Goal: Task Accomplishment & Management: Use online tool/utility

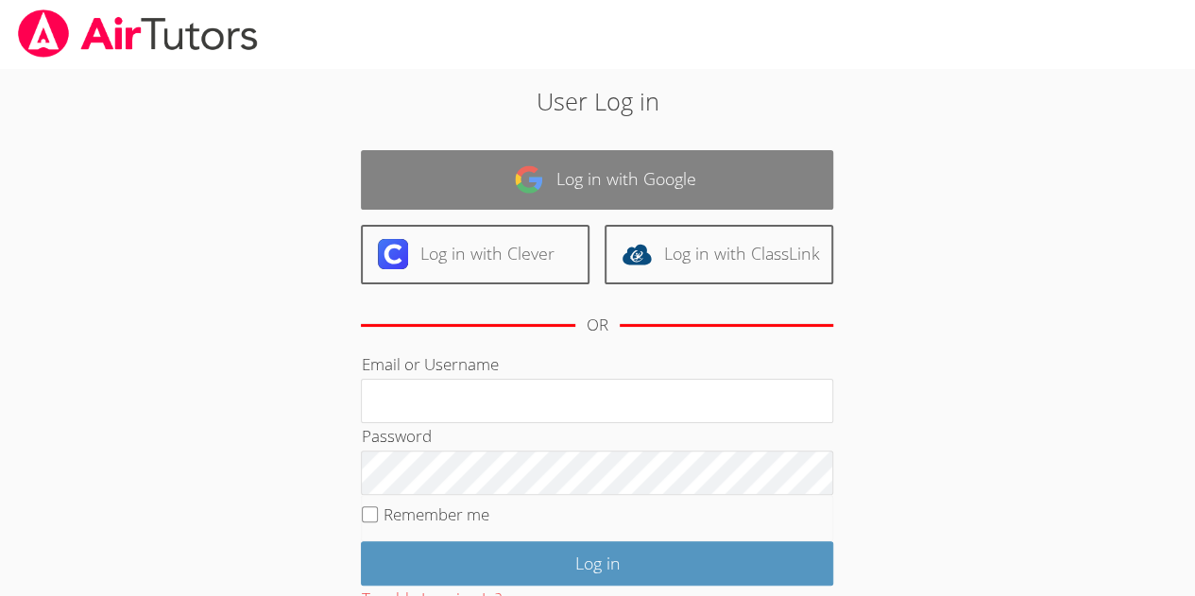
click at [641, 205] on link "Log in with Google" at bounding box center [597, 180] width 473 height 60
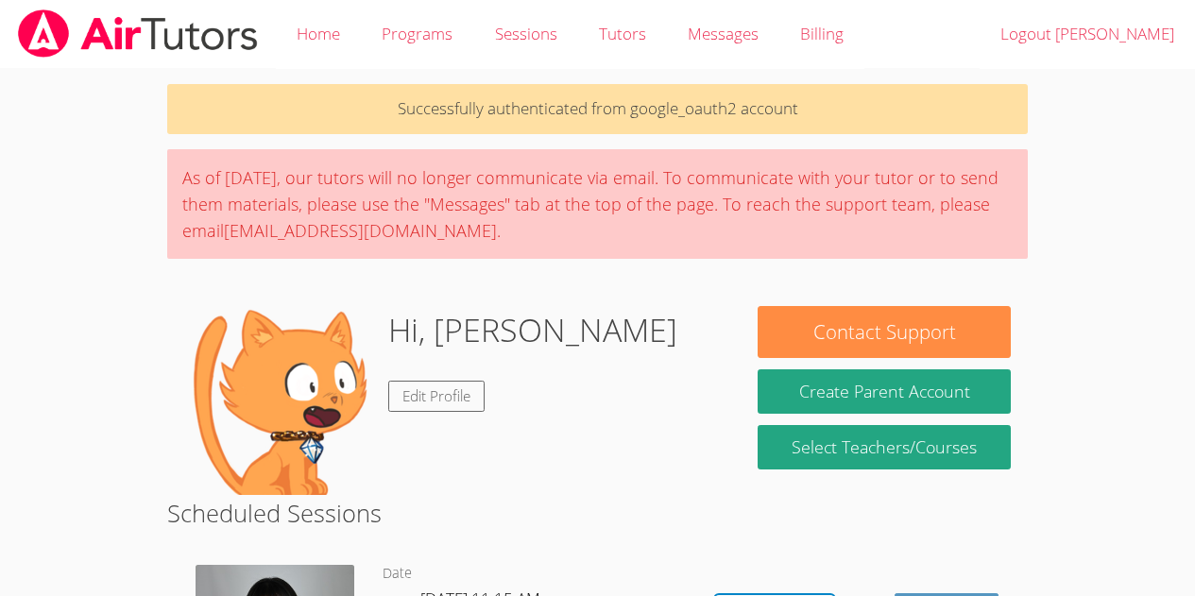
click at [236, 404] on img at bounding box center [278, 400] width 189 height 189
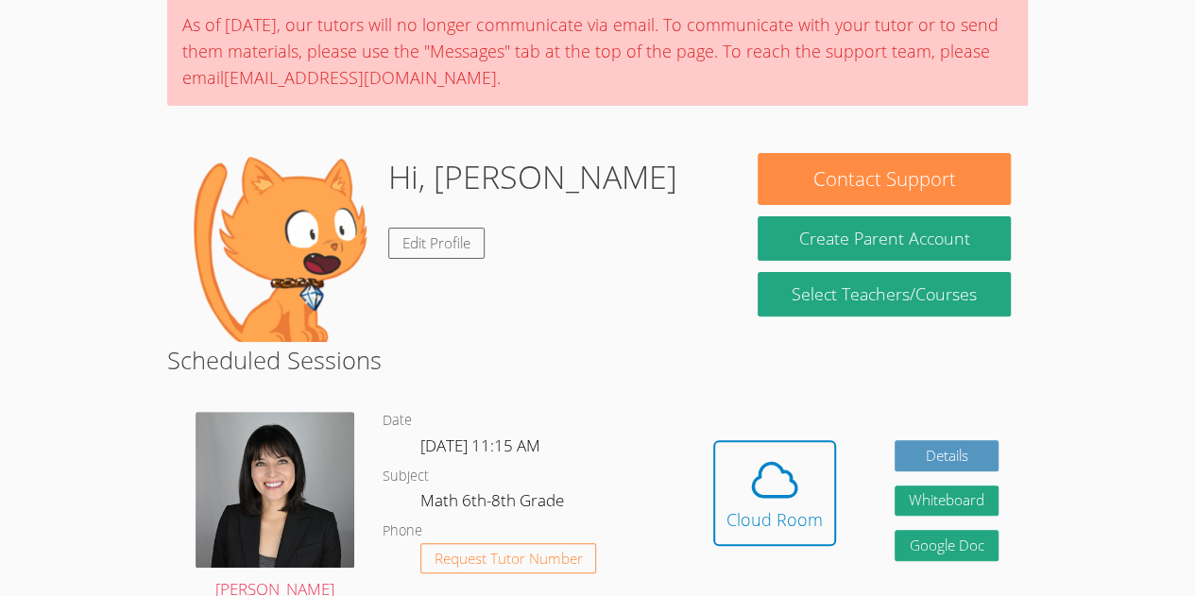
scroll to position [155, 0]
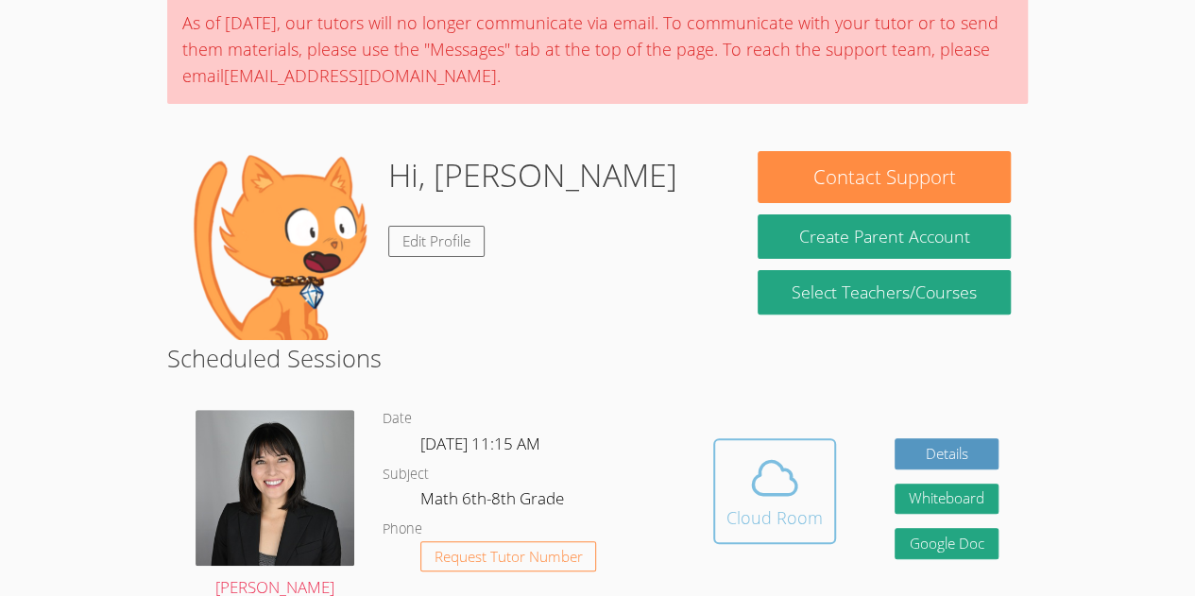
click at [759, 536] on button "Cloud Room" at bounding box center [775, 492] width 123 height 106
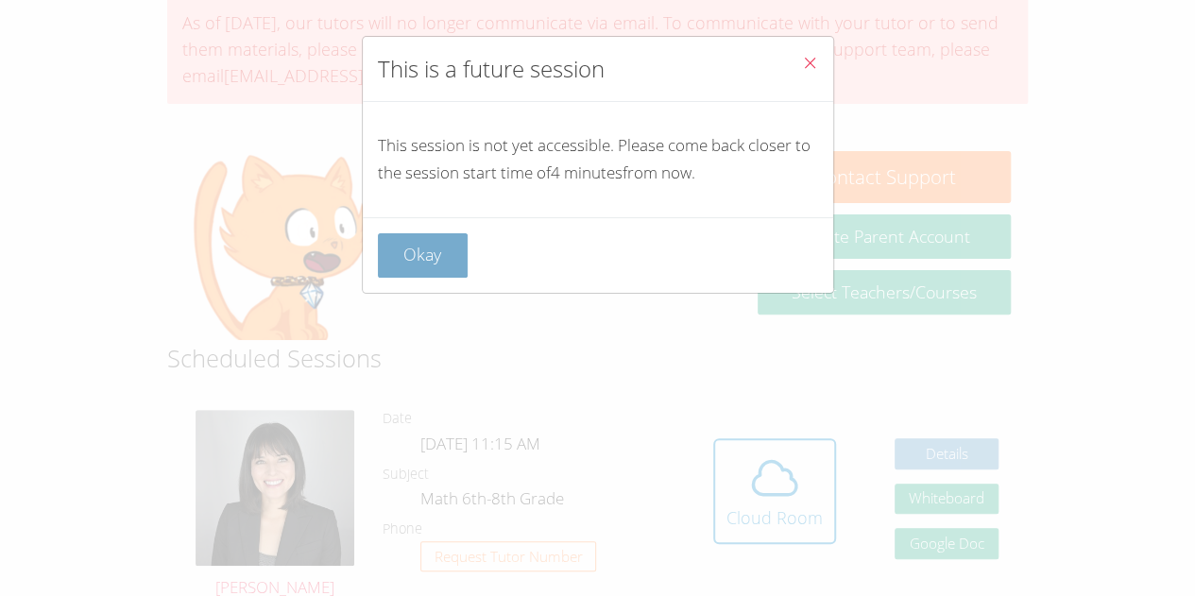
click at [435, 256] on button "Okay" at bounding box center [423, 255] width 91 height 44
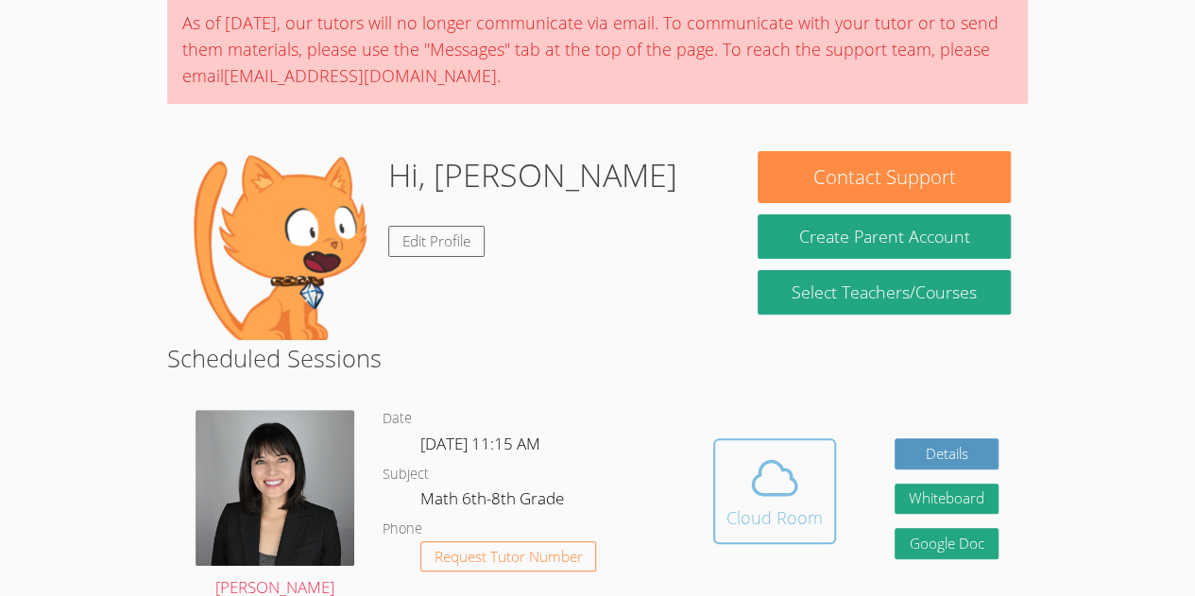
click at [788, 506] on div "Cloud Room" at bounding box center [775, 518] width 96 height 26
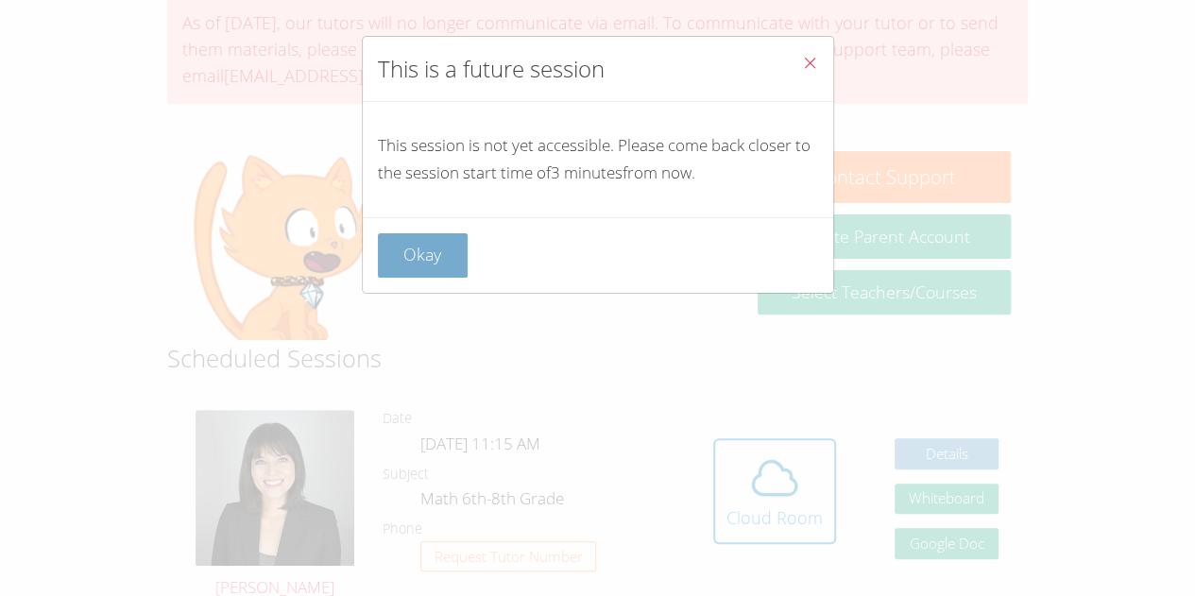
click at [427, 272] on button "Okay" at bounding box center [423, 255] width 91 height 44
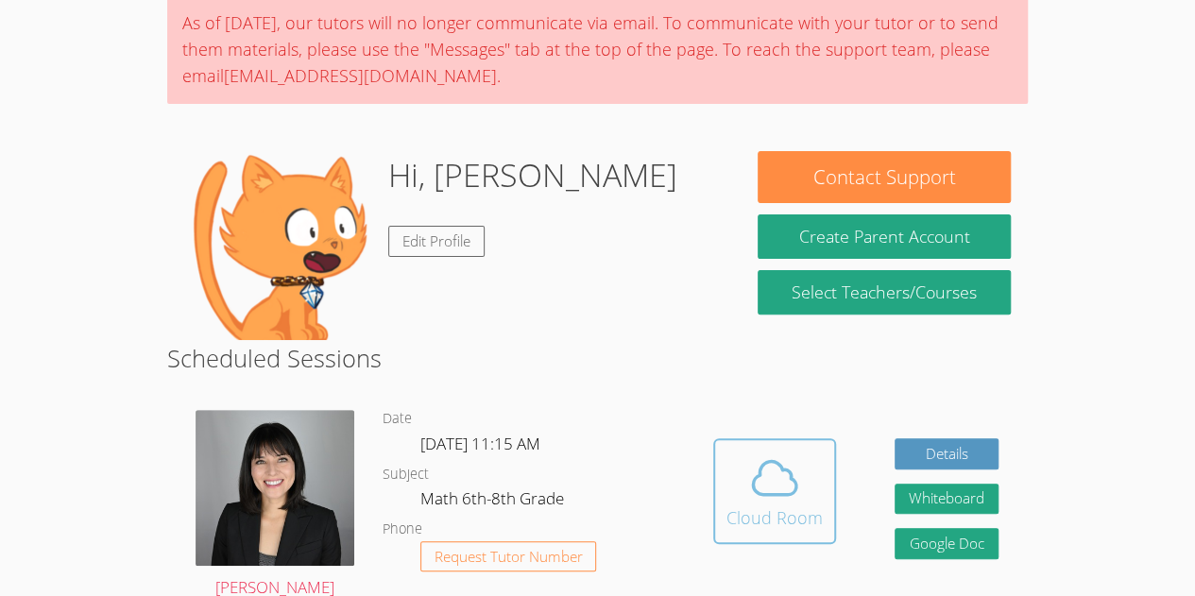
click at [745, 494] on span at bounding box center [775, 478] width 96 height 53
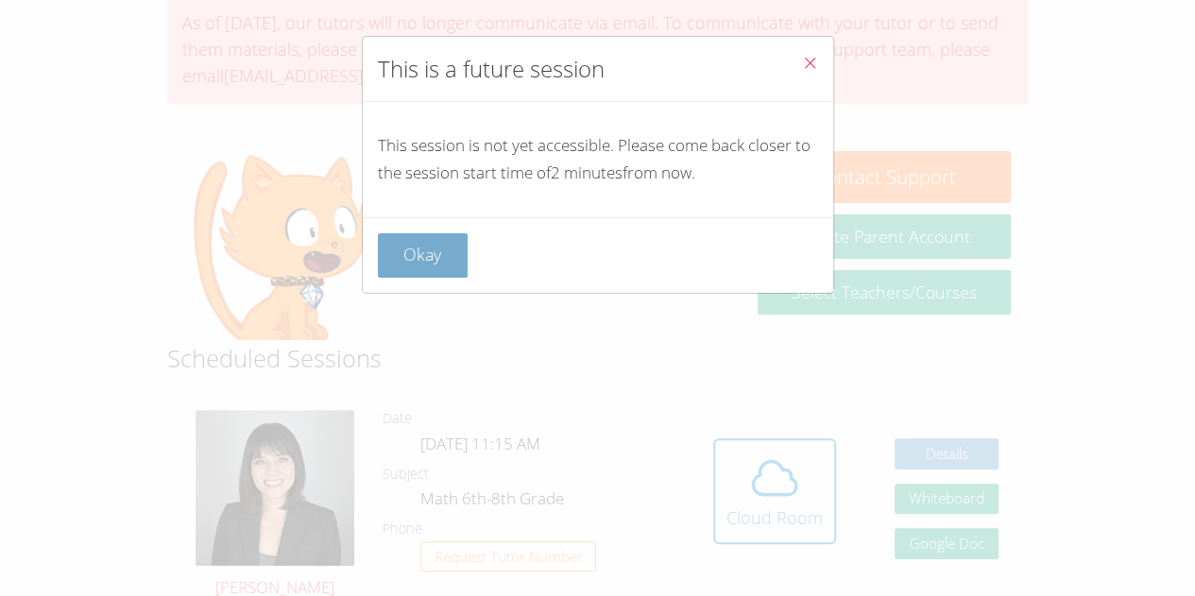
click at [411, 250] on button "Okay" at bounding box center [423, 255] width 91 height 44
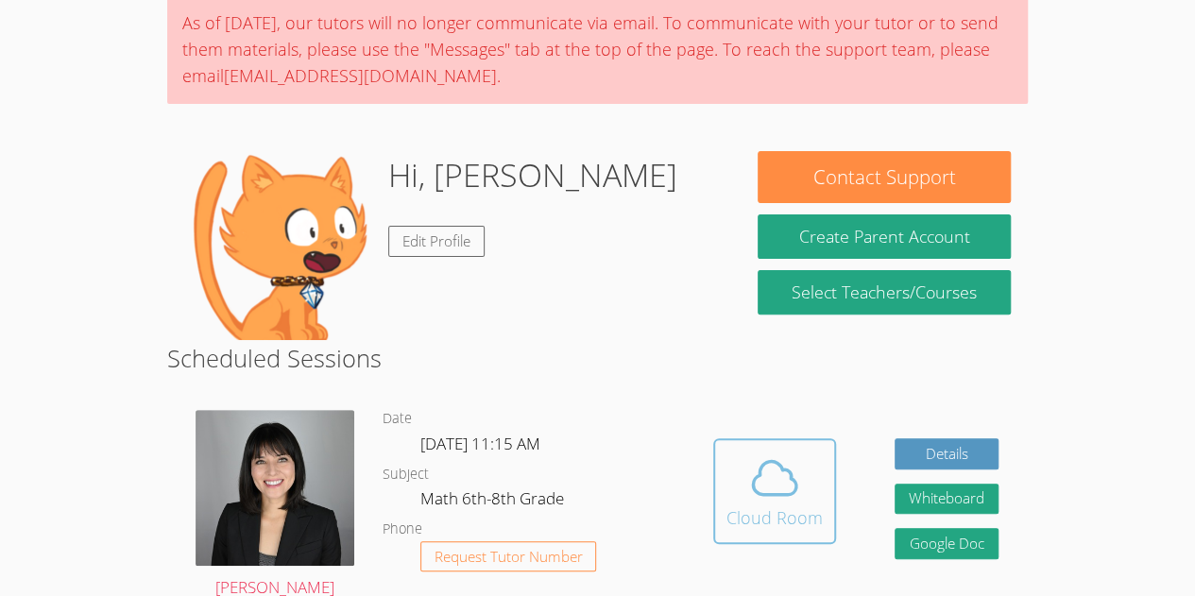
click at [788, 507] on div "Cloud Room" at bounding box center [775, 518] width 96 height 26
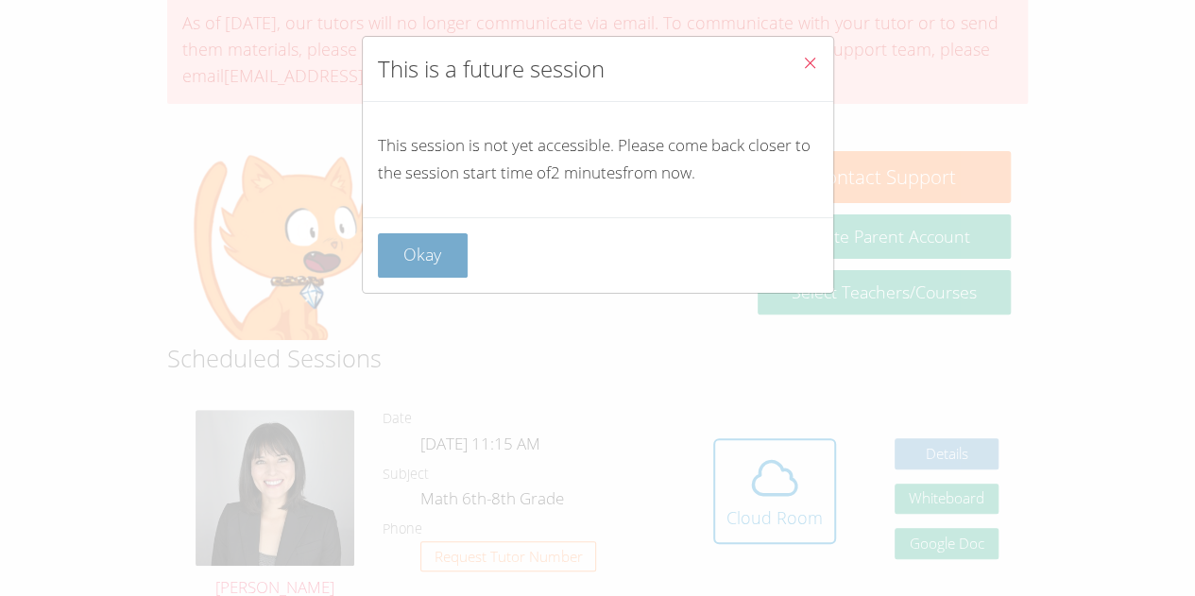
click at [437, 261] on button "Okay" at bounding box center [423, 255] width 91 height 44
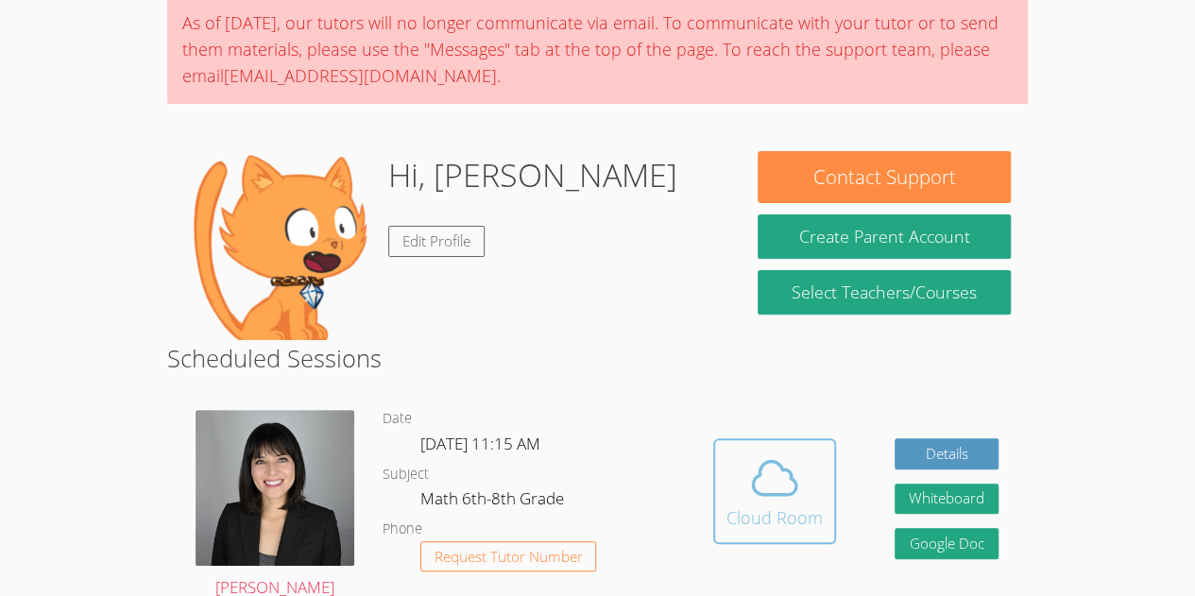
click at [775, 491] on icon at bounding box center [774, 478] width 53 height 53
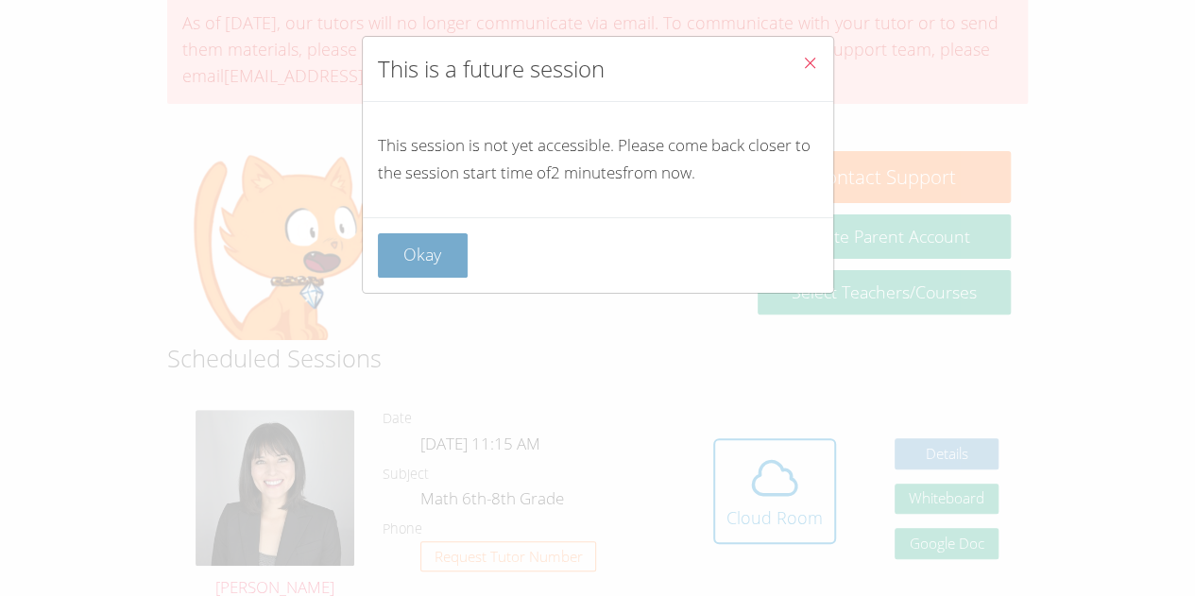
click at [450, 268] on button "Okay" at bounding box center [423, 255] width 91 height 44
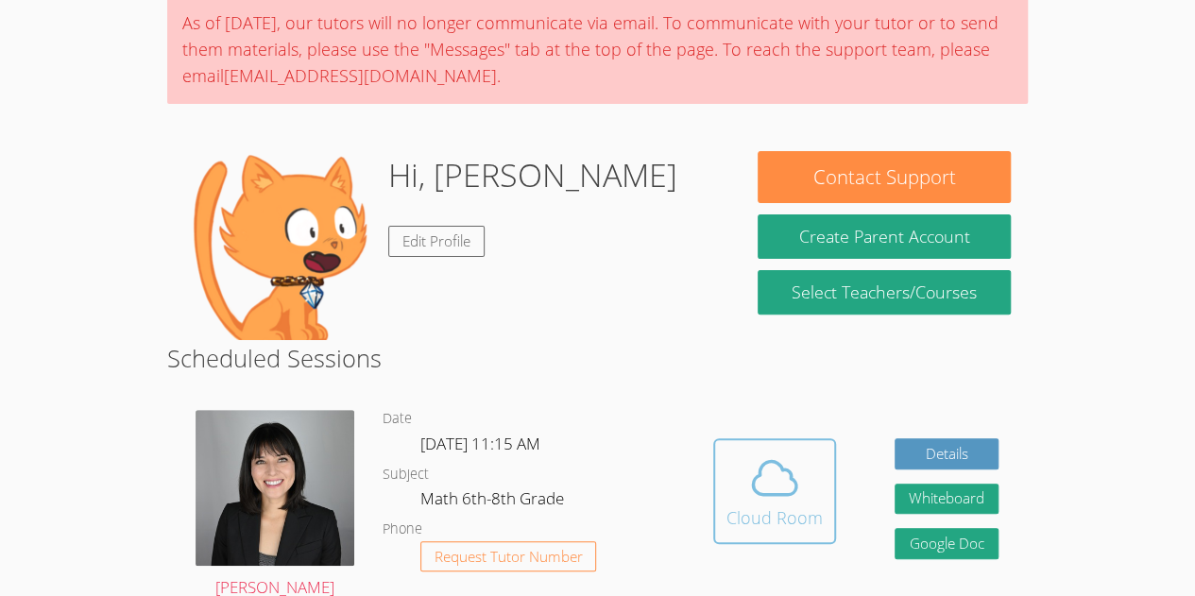
click at [764, 537] on button "Cloud Room" at bounding box center [775, 492] width 123 height 106
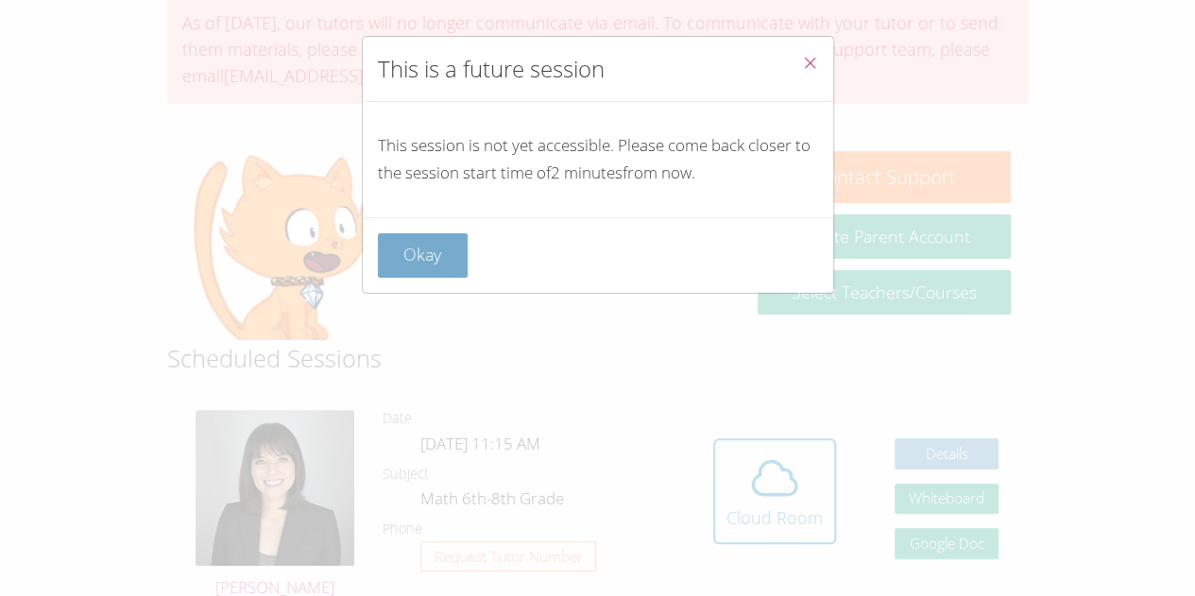
click at [435, 251] on button "Okay" at bounding box center [423, 255] width 91 height 44
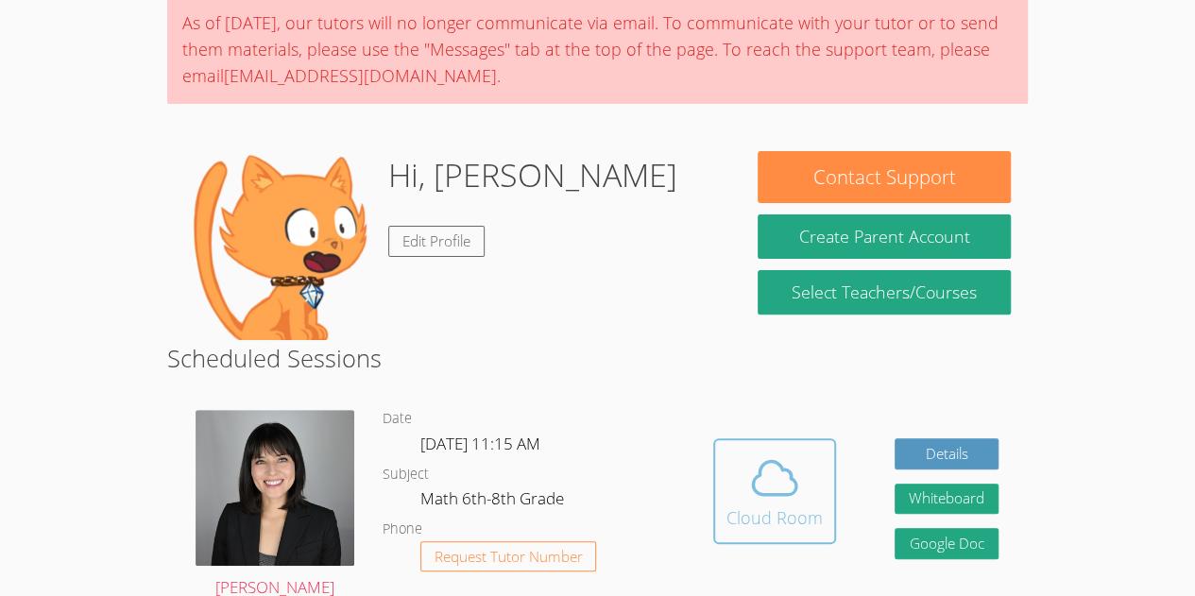
click at [777, 464] on icon at bounding box center [774, 478] width 43 height 33
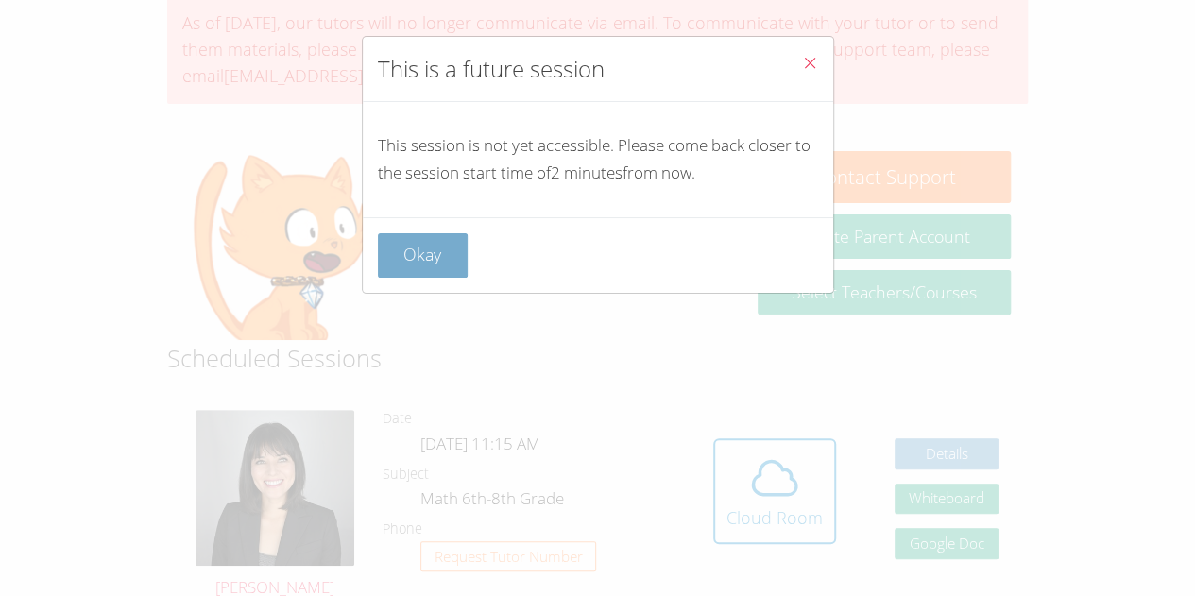
click at [419, 258] on button "Okay" at bounding box center [423, 255] width 91 height 44
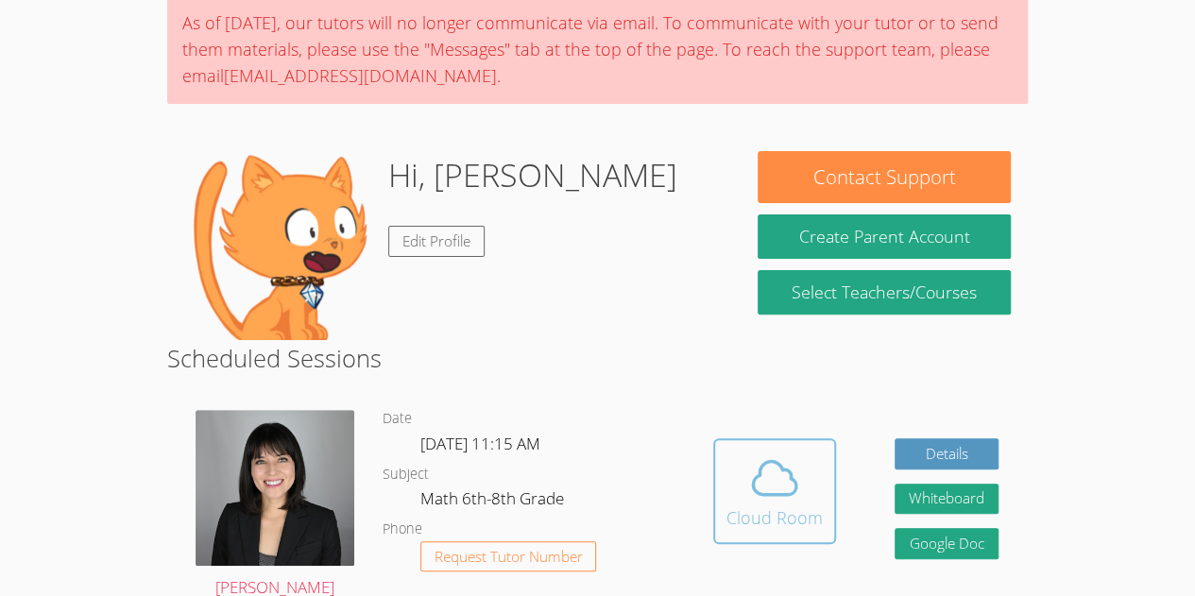
click at [784, 464] on icon at bounding box center [774, 478] width 53 height 53
click at [796, 481] on icon at bounding box center [774, 478] width 53 height 53
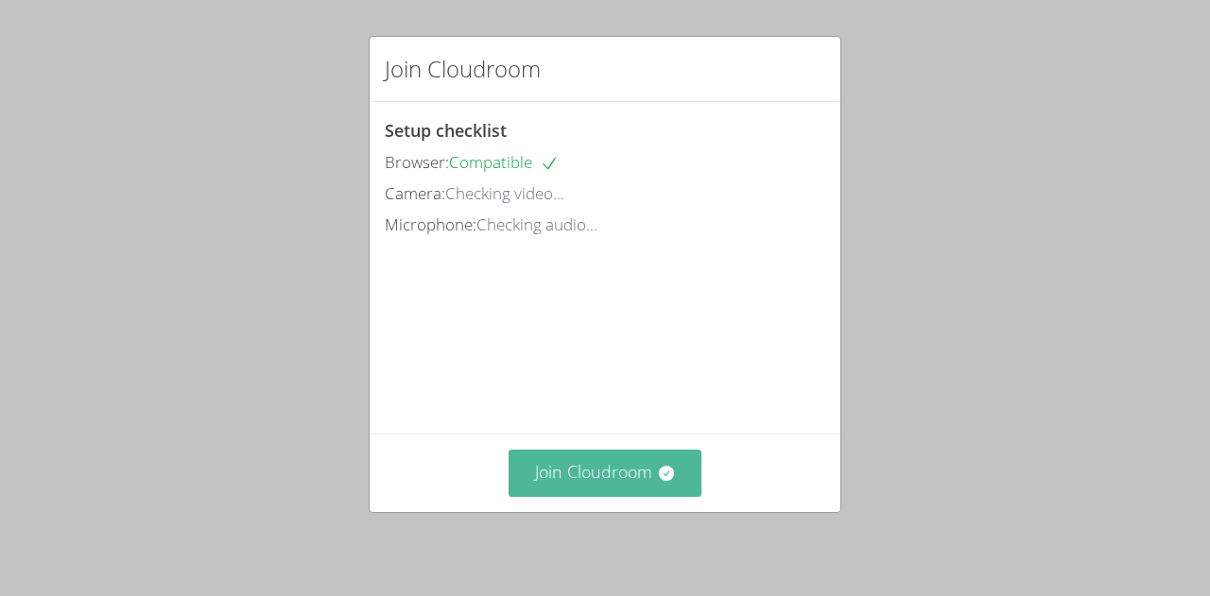
click at [583, 476] on button "Join Cloudroom" at bounding box center [605, 473] width 194 height 46
click at [619, 464] on button "Join Cloudroom" at bounding box center [605, 473] width 194 height 46
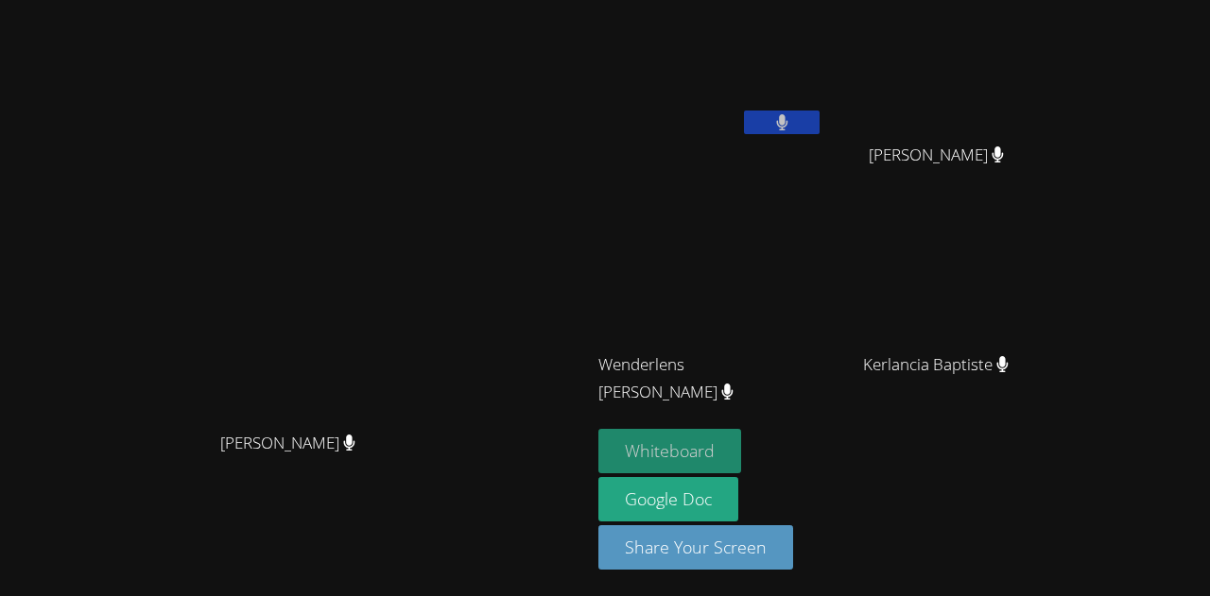
click at [741, 443] on button "Whiteboard" at bounding box center [669, 451] width 143 height 44
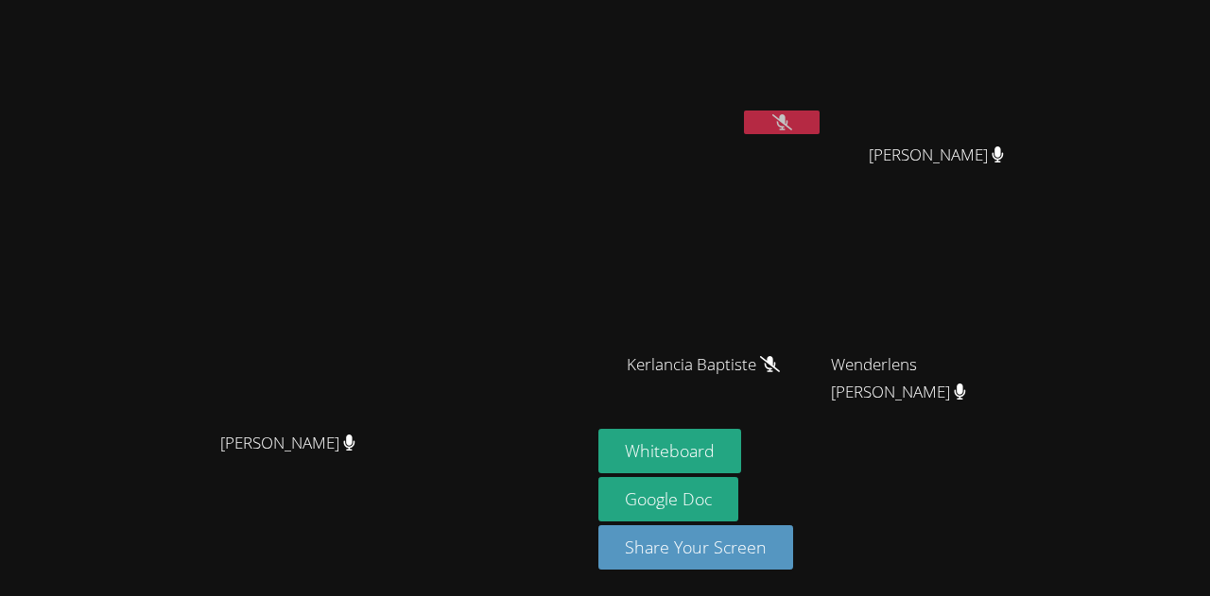
click at [765, 11] on video at bounding box center [710, 71] width 225 height 127
click at [800, 113] on button at bounding box center [782, 123] width 76 height 24
click at [776, 124] on icon at bounding box center [782, 122] width 12 height 16
click at [772, 118] on icon at bounding box center [782, 122] width 20 height 16
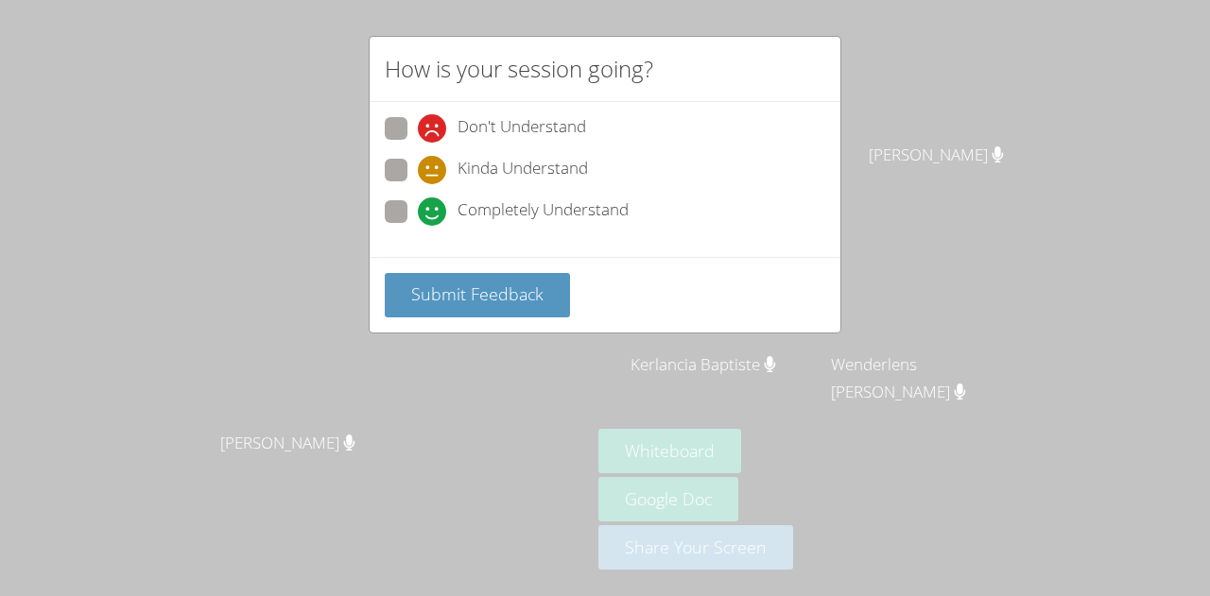
click at [418, 226] on span at bounding box center [418, 226] width 0 height 0
click at [418, 203] on input "Completely Understand" at bounding box center [426, 208] width 16 height 16
radio input "true"
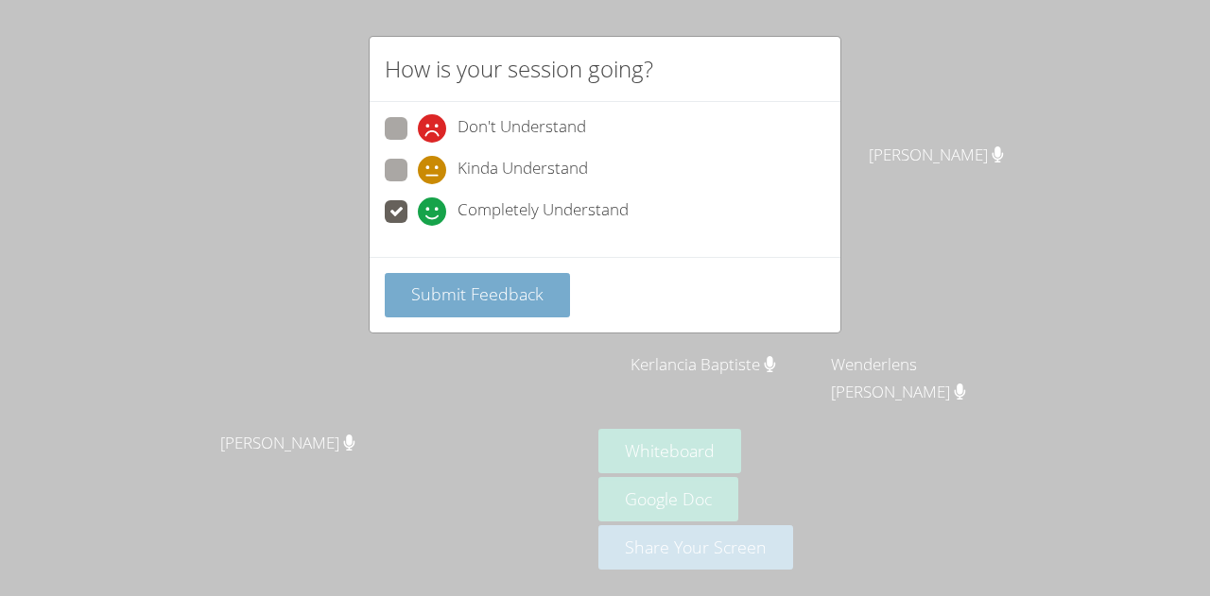
click at [474, 288] on span "Submit Feedback" at bounding box center [477, 294] width 132 height 23
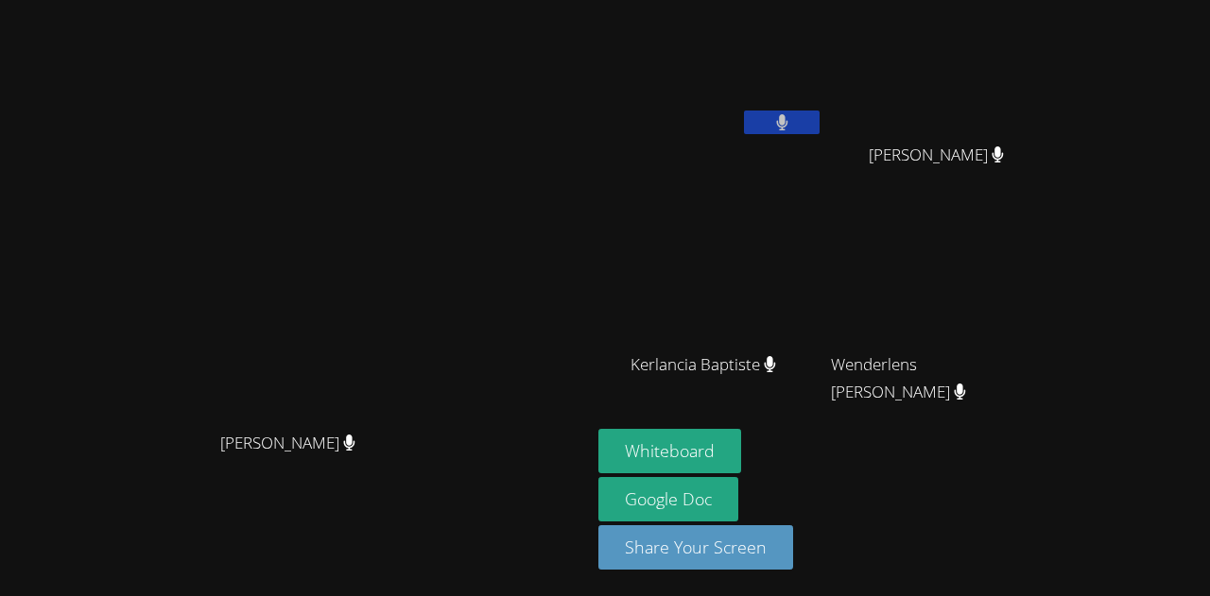
click at [409, 301] on video at bounding box center [296, 260] width 284 height 324
